Goal: Unclear: Browse casually

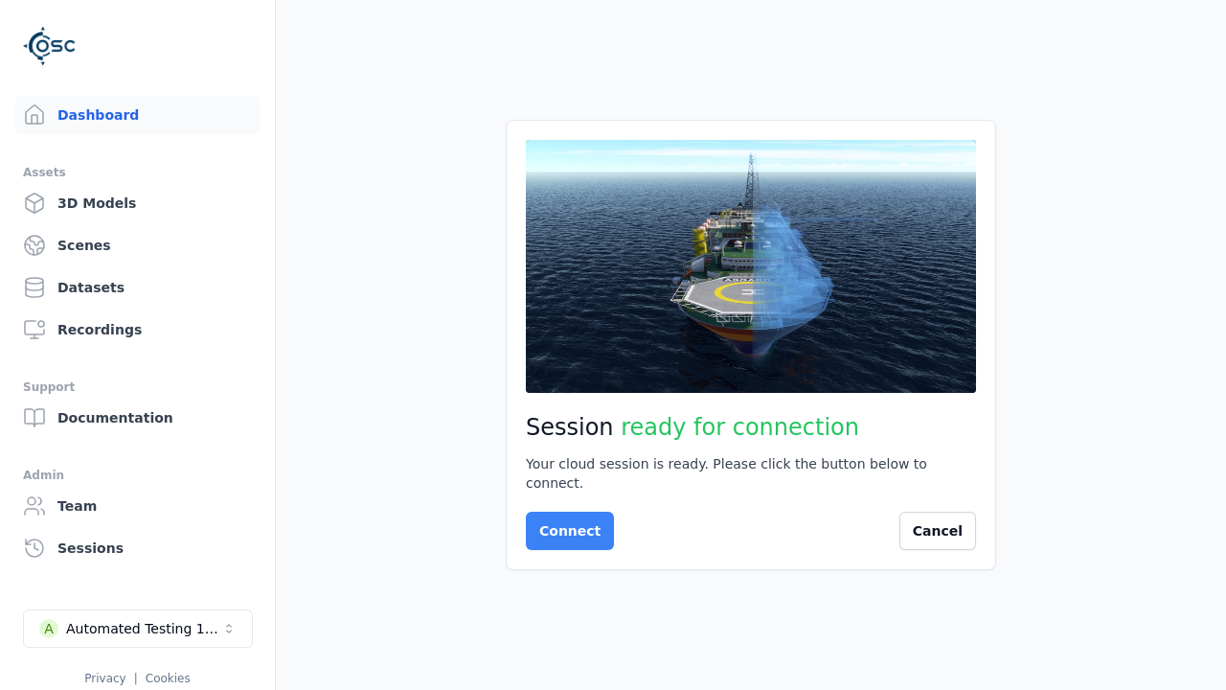
click at [564, 521] on button "Connect" at bounding box center [570, 531] width 88 height 38
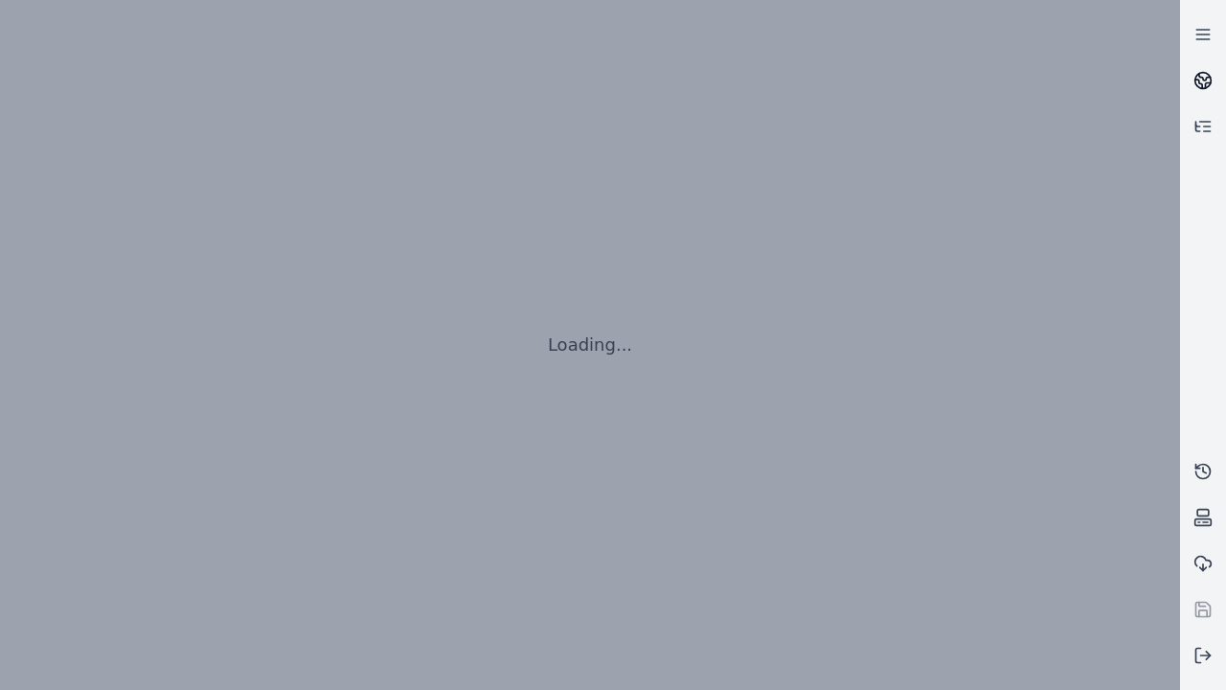
click at [1203, 80] on icon at bounding box center [1204, 77] width 11 height 7
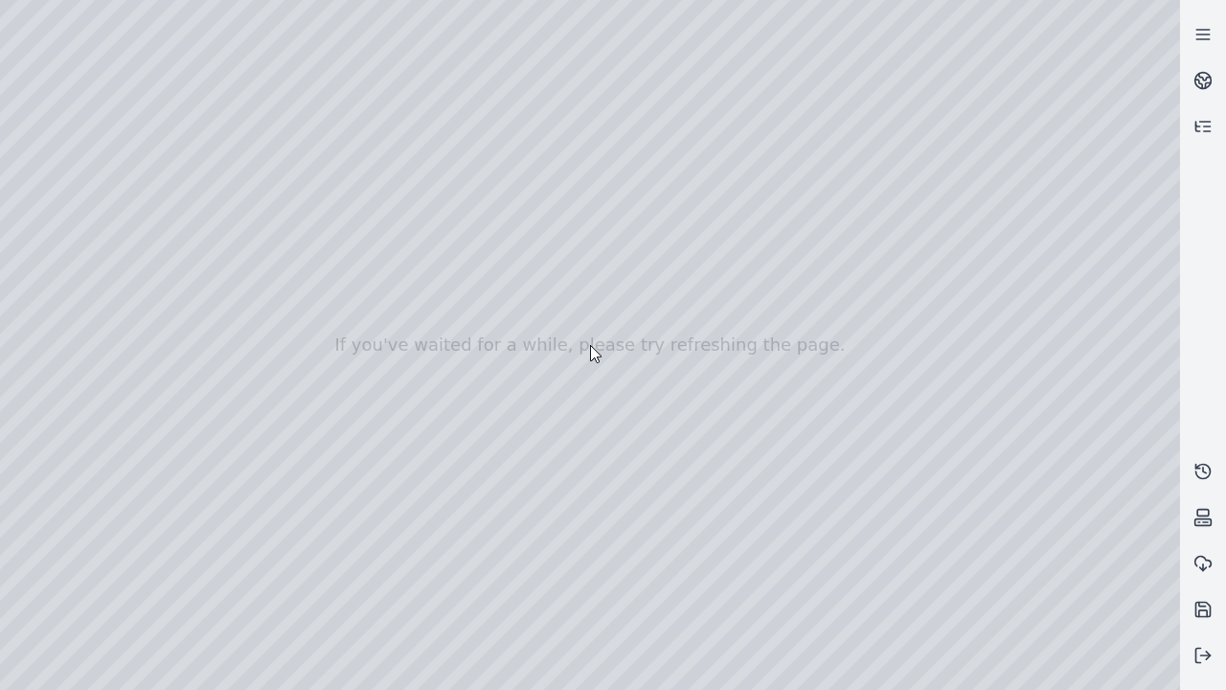
click at [56, 144] on div at bounding box center [590, 345] width 1180 height 690
click at [80, 204] on div at bounding box center [590, 345] width 1180 height 690
click at [308, 323] on div at bounding box center [590, 345] width 1180 height 690
click at [80, 204] on div at bounding box center [590, 345] width 1180 height 690
